Goal: Task Accomplishment & Management: Manage account settings

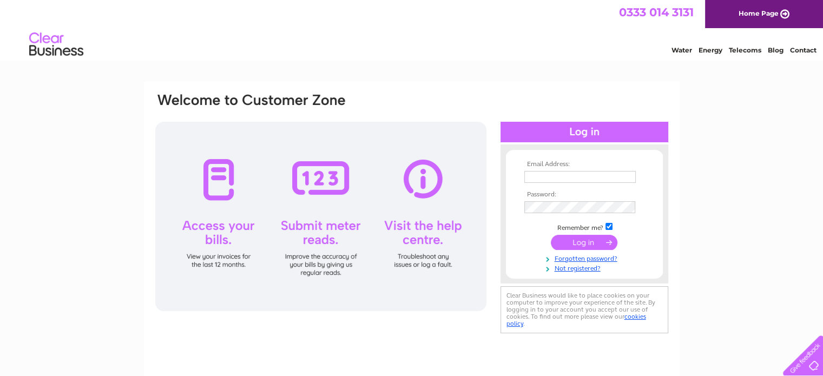
type input "[EMAIL_ADDRESS][DOMAIN_NAME]"
click at [577, 245] on input "submit" at bounding box center [584, 242] width 67 height 15
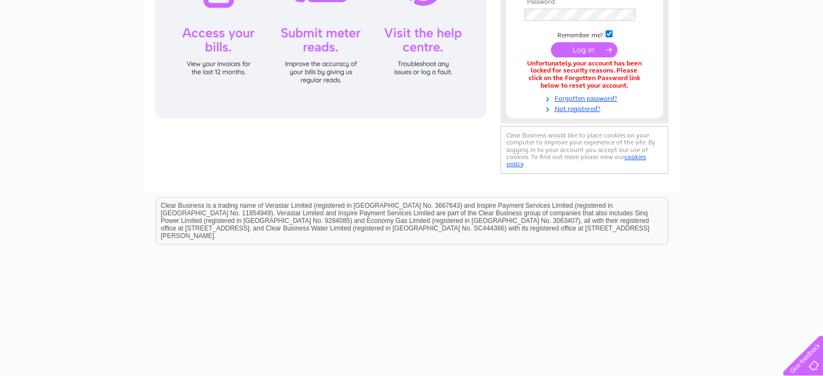
scroll to position [201, 0]
